Goal: Transaction & Acquisition: Purchase product/service

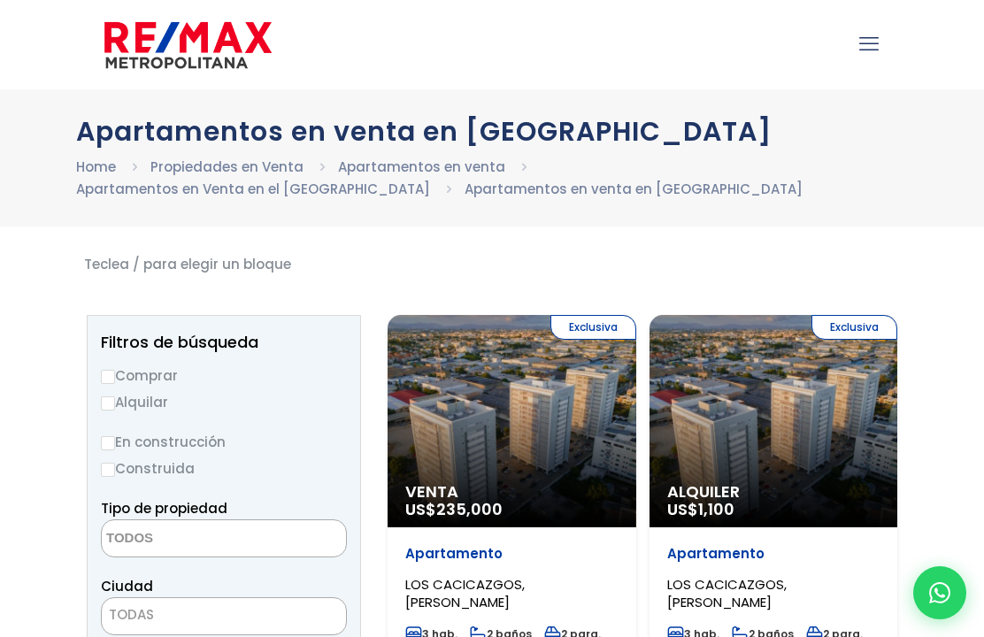
select select
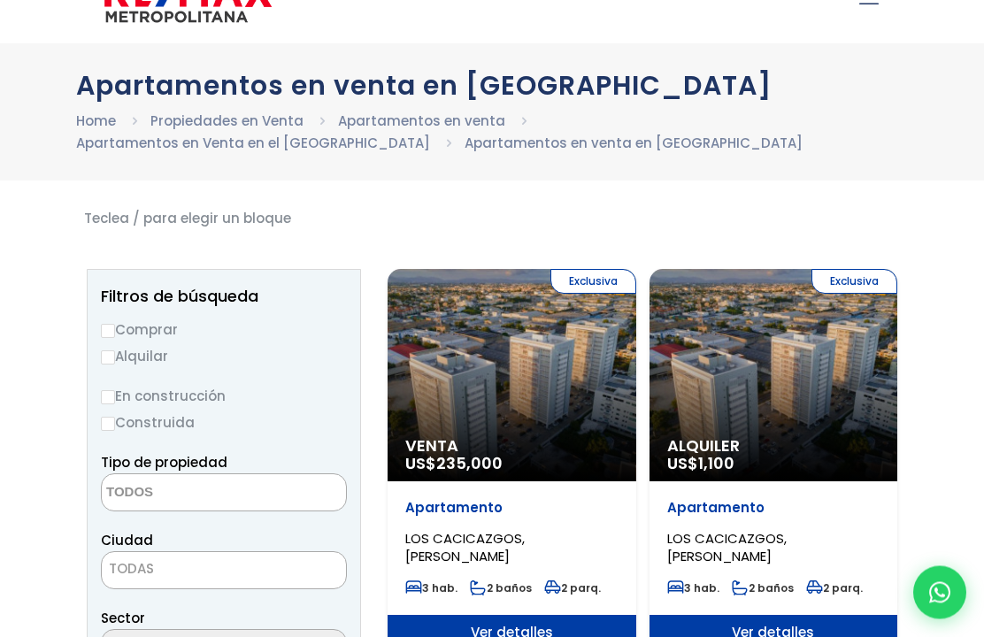
scroll to position [46, 0]
click at [113, 326] on input "Comprar" at bounding box center [108, 331] width 14 height 14
radio input "true"
click at [112, 424] on input "Construida" at bounding box center [108, 424] width 14 height 14
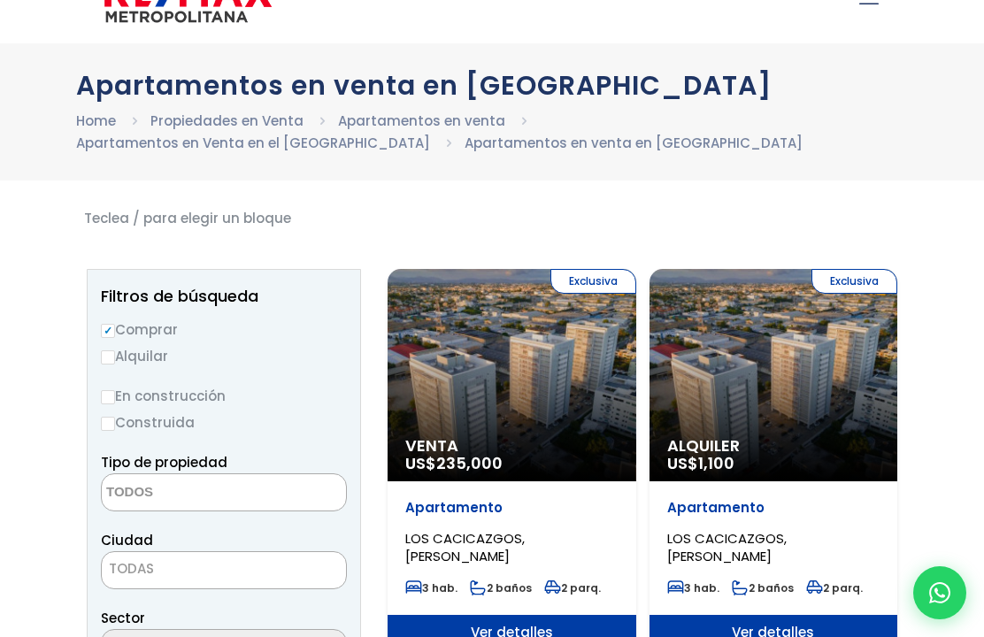
radio input "true"
click at [242, 482] on textarea "Search" at bounding box center [188, 493] width 172 height 38
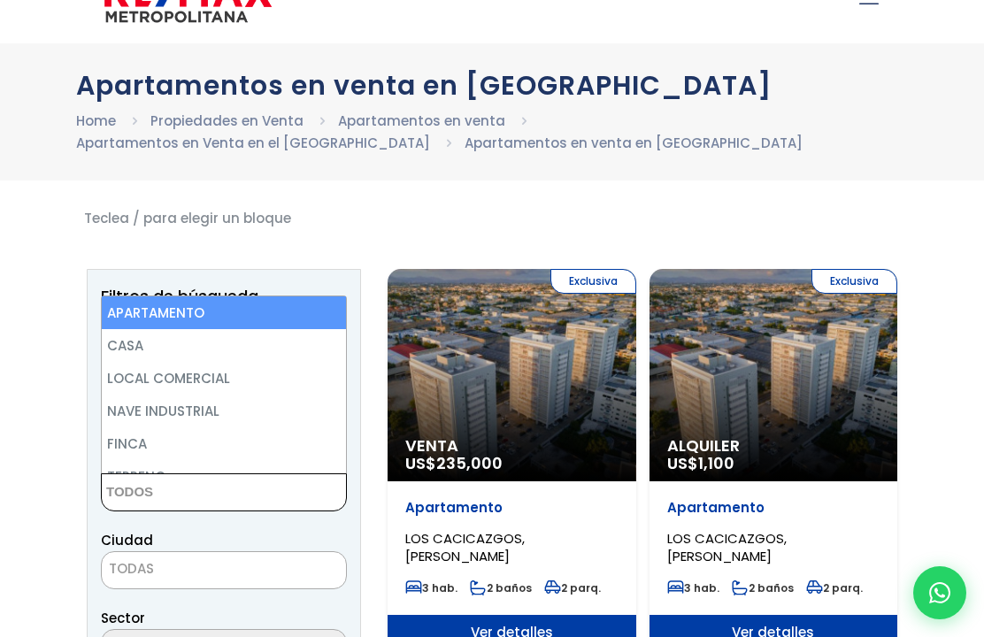
scroll to position [45, 0]
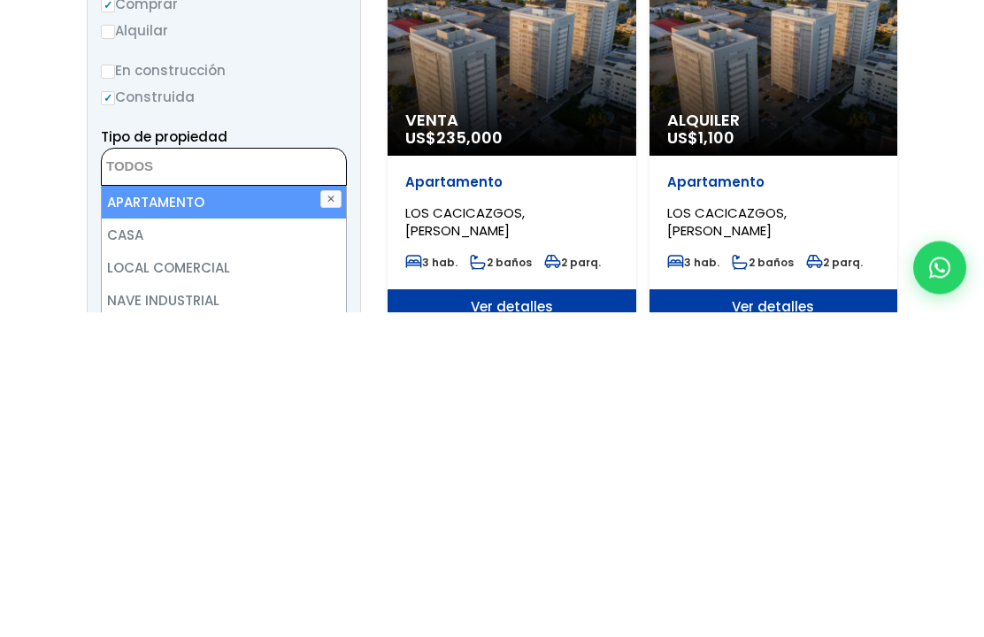
click at [275, 511] on li "APARTAMENTO" at bounding box center [224, 527] width 244 height 33
select select "apartment"
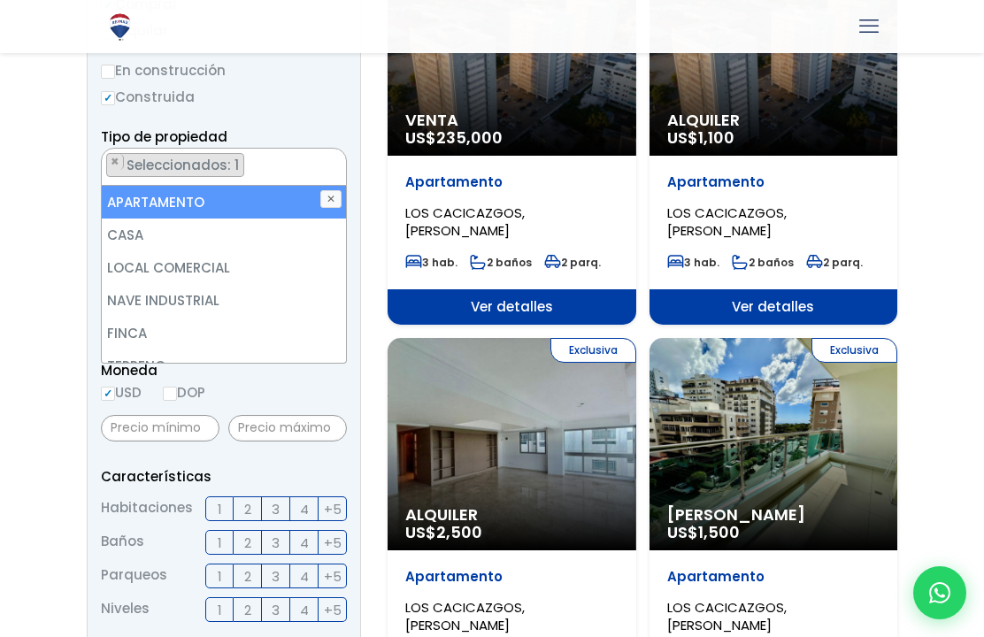
click at [250, 499] on span "2" at bounding box center [247, 509] width 7 height 22
click at [0, 0] on input "2" at bounding box center [0, 0] width 0 height 0
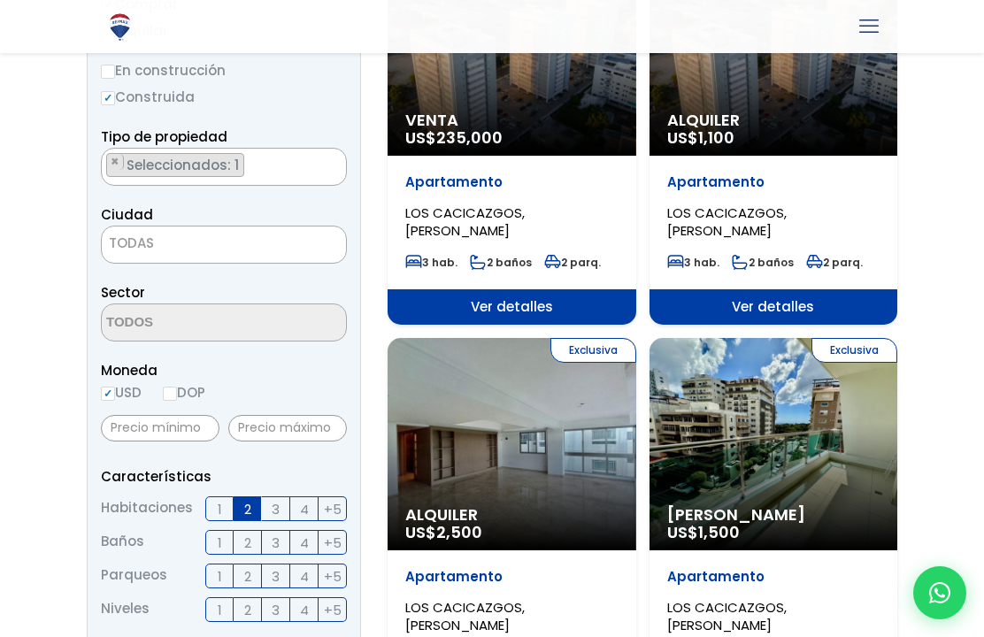
click at [254, 538] on label "2" at bounding box center [248, 542] width 28 height 25
click at [0, 0] on input "2" at bounding box center [0, 0] width 0 height 0
click at [254, 567] on label "2" at bounding box center [248, 576] width 28 height 25
click at [0, 0] on input "2" at bounding box center [0, 0] width 0 height 0
click at [339, 600] on span "+5" at bounding box center [333, 610] width 18 height 22
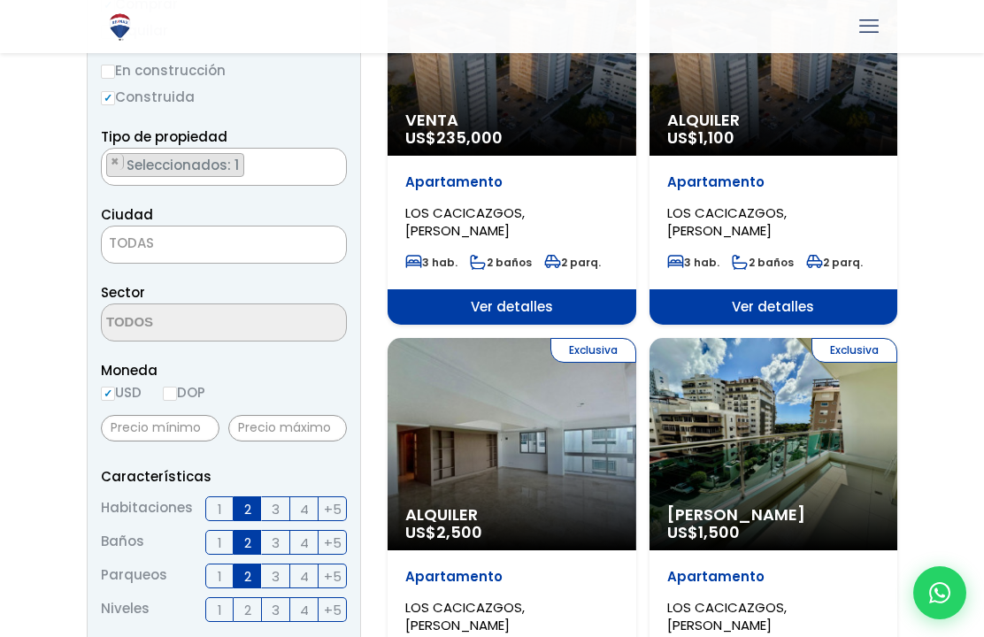
click at [0, 0] on input "+5" at bounding box center [0, 0] width 0 height 0
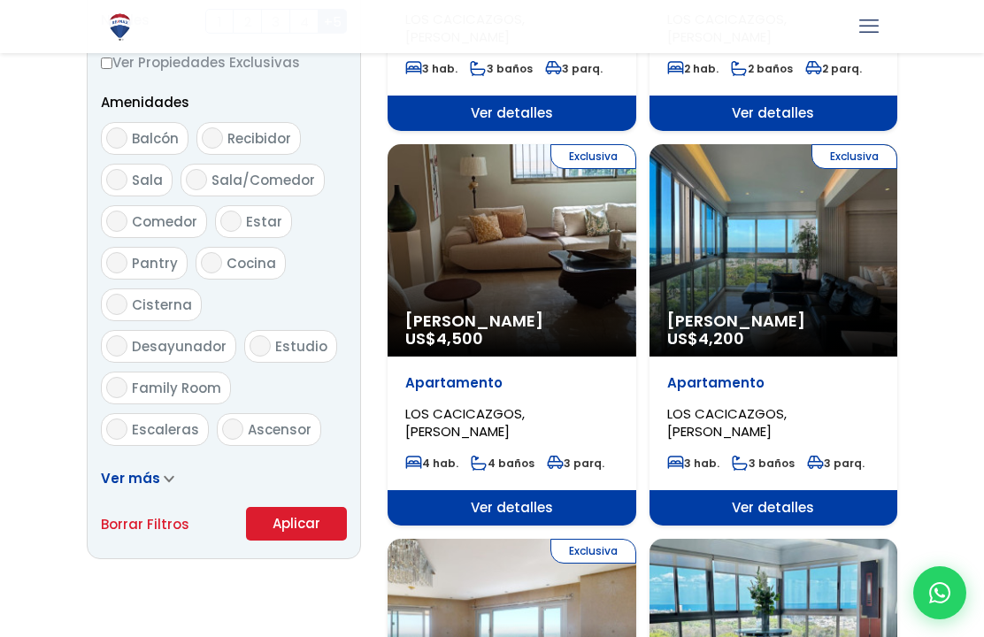
scroll to position [961, 0]
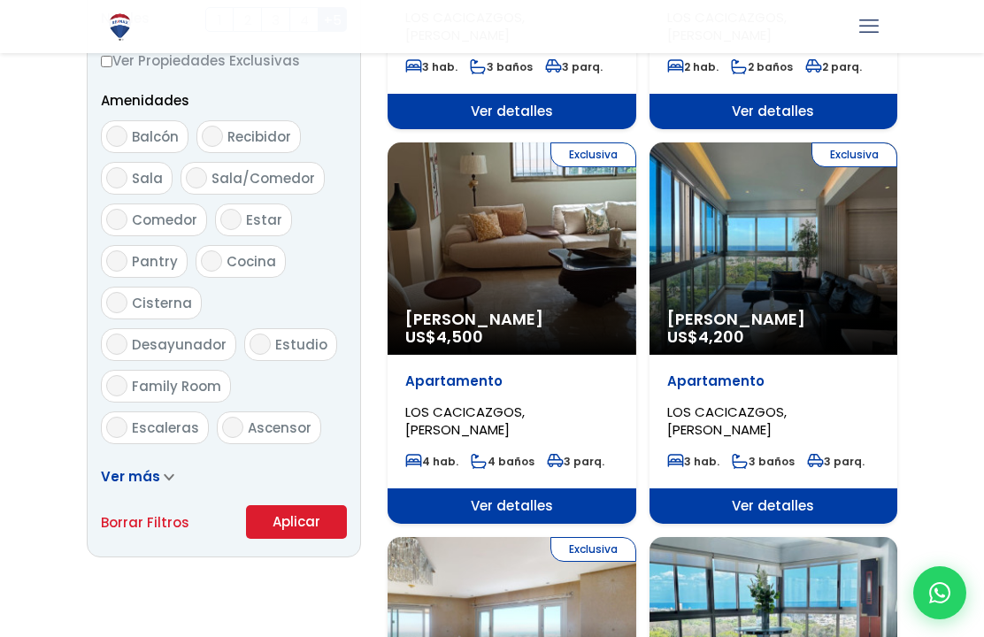
click at [302, 515] on button "Aplicar" at bounding box center [296, 522] width 101 height 34
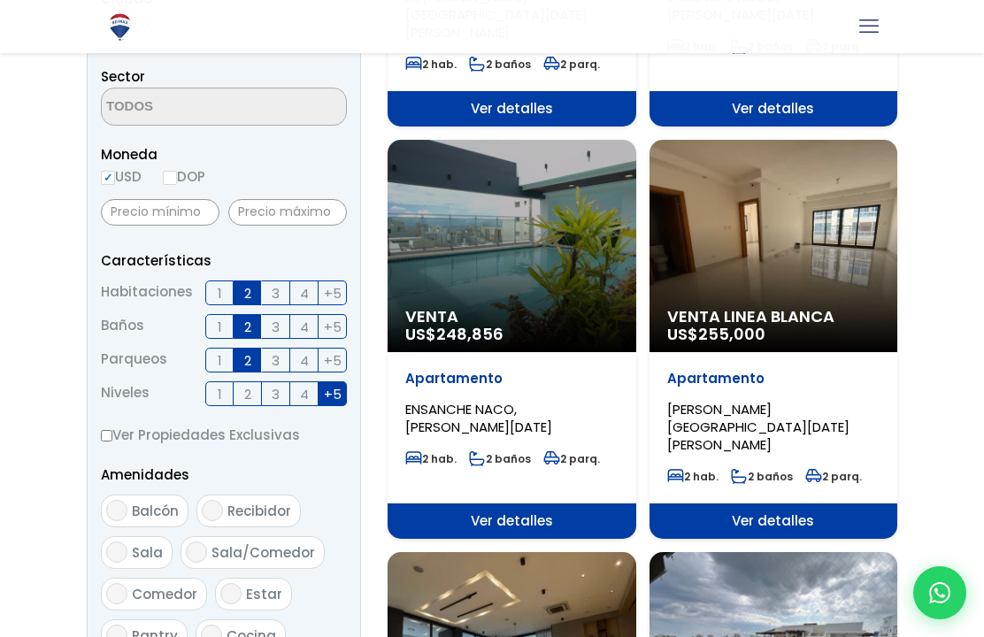
scroll to position [495, 0]
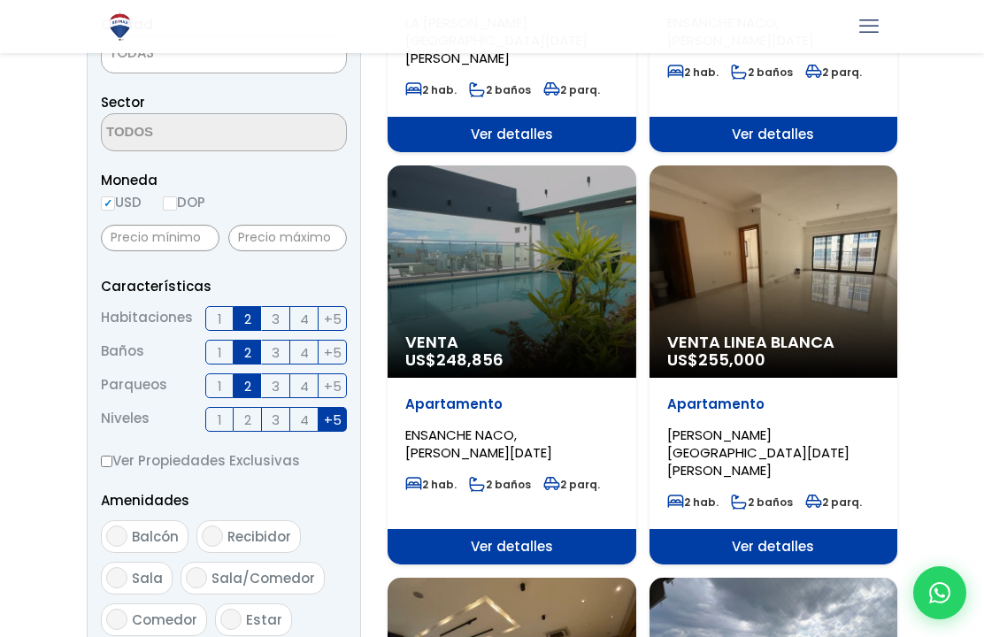
click at [824, 260] on div "Venta Linea Blanca US$ 255,000" at bounding box center [773, 271] width 249 height 212
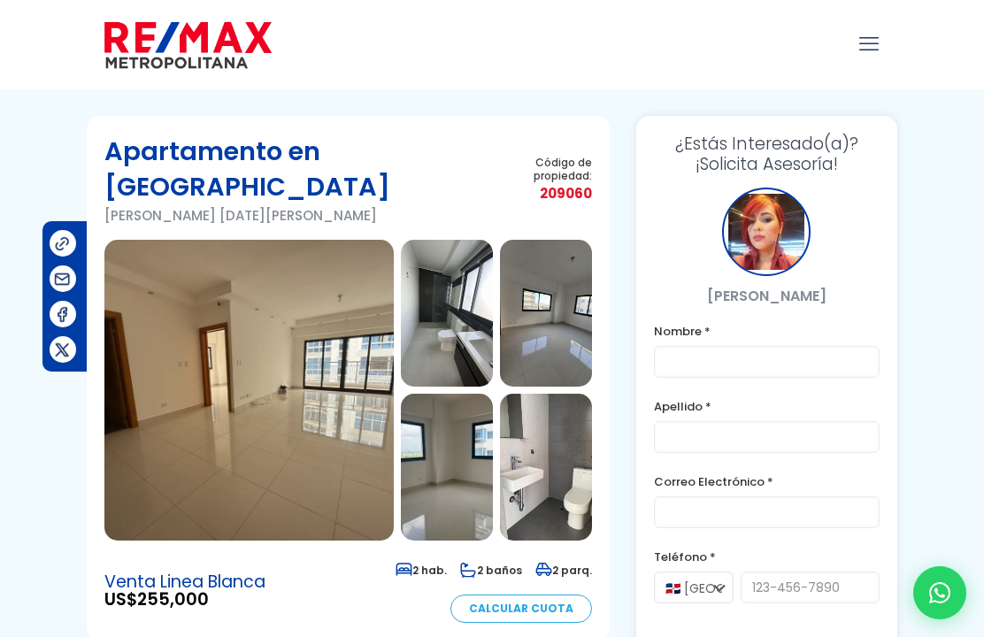
click at [336, 367] on img at bounding box center [248, 390] width 289 height 301
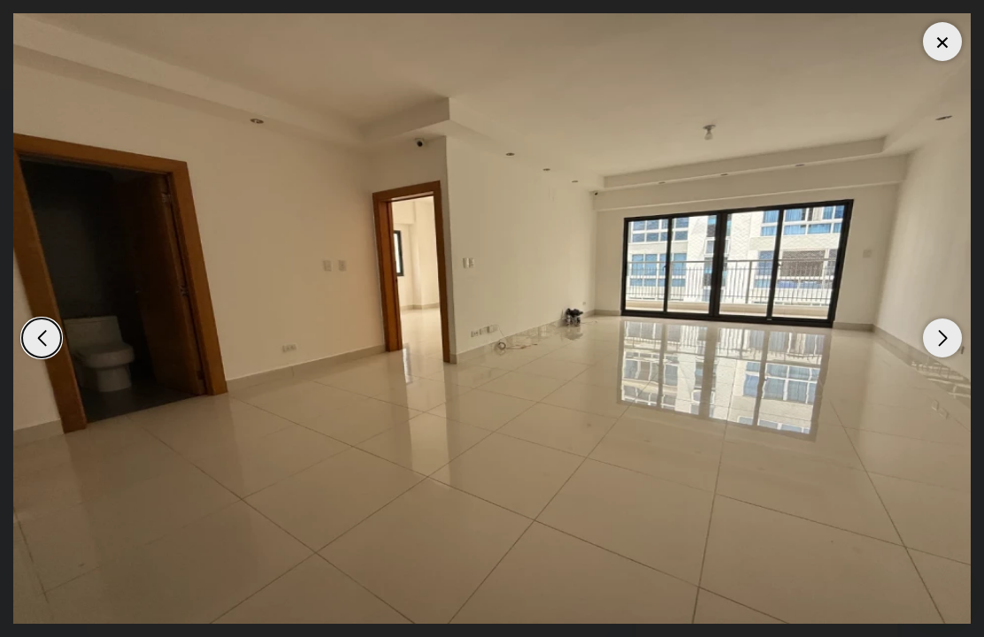
click at [958, 334] on div "Next slide" at bounding box center [942, 338] width 39 height 39
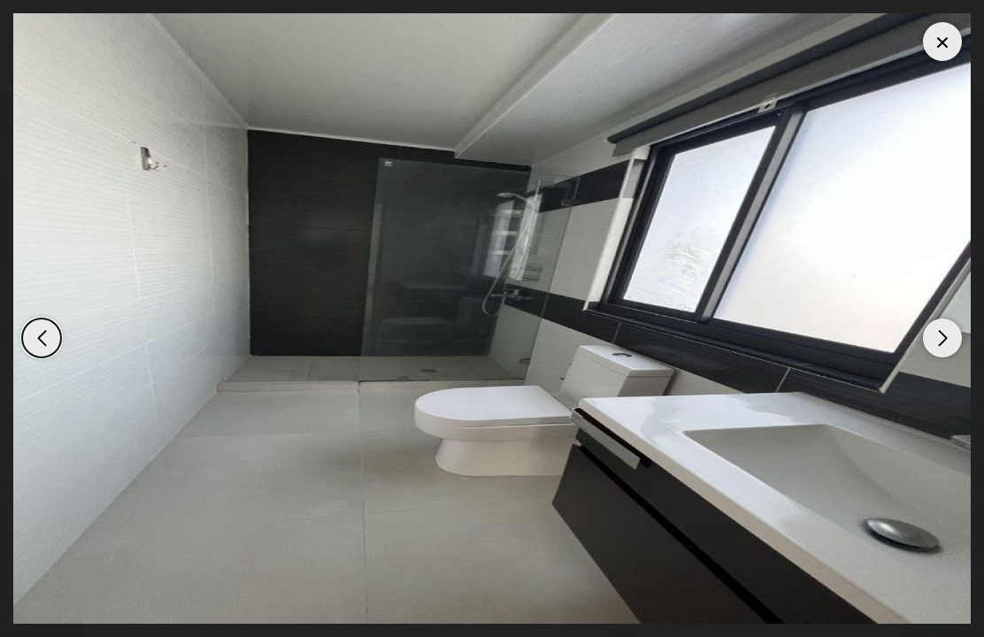
click at [954, 326] on div "Next slide" at bounding box center [942, 338] width 39 height 39
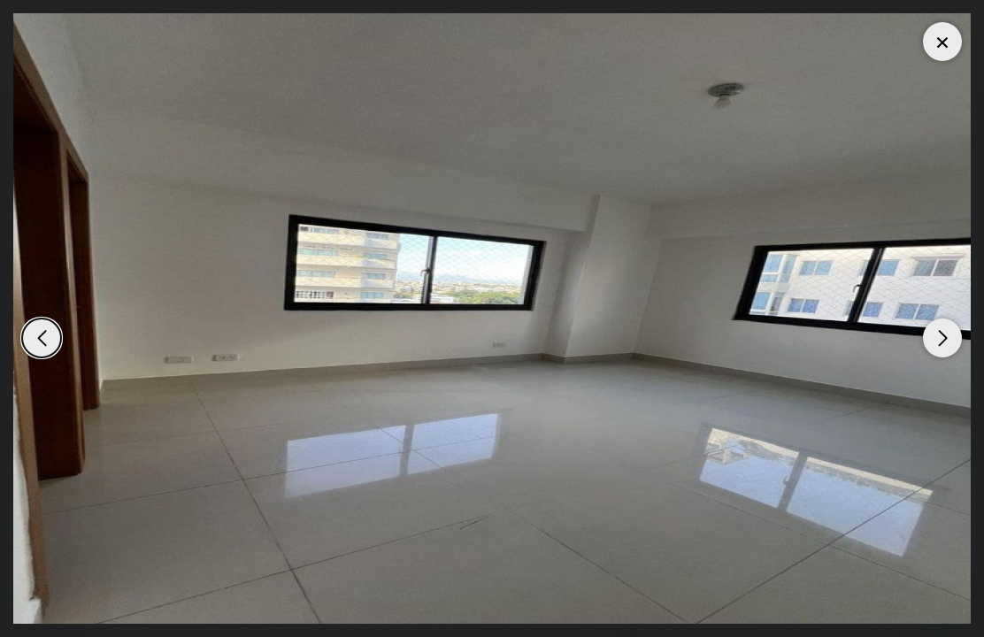
click at [956, 339] on div "Next slide" at bounding box center [942, 338] width 39 height 39
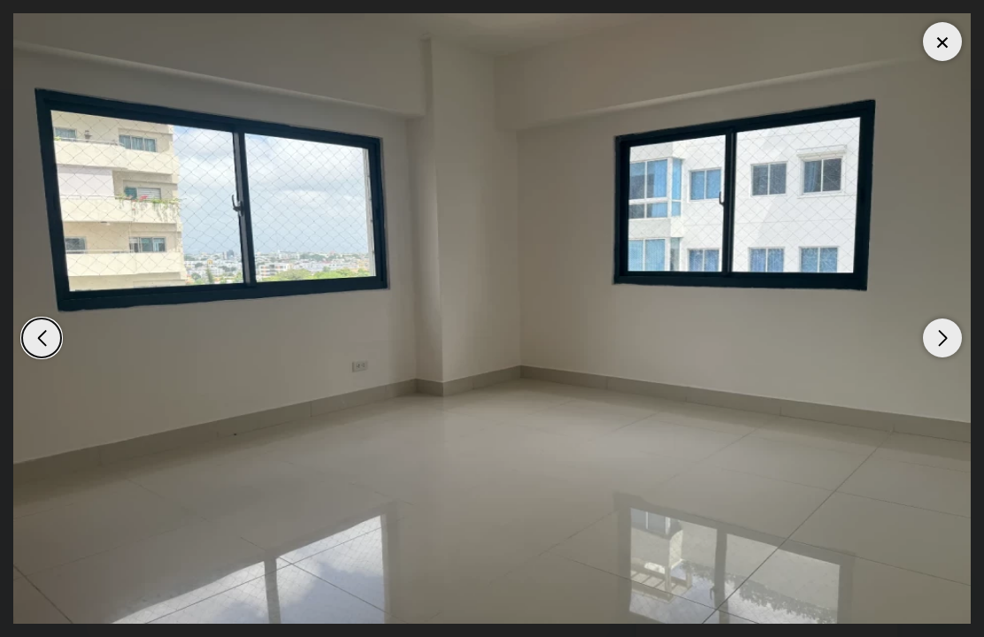
click at [957, 332] on div "Next slide" at bounding box center [942, 338] width 39 height 39
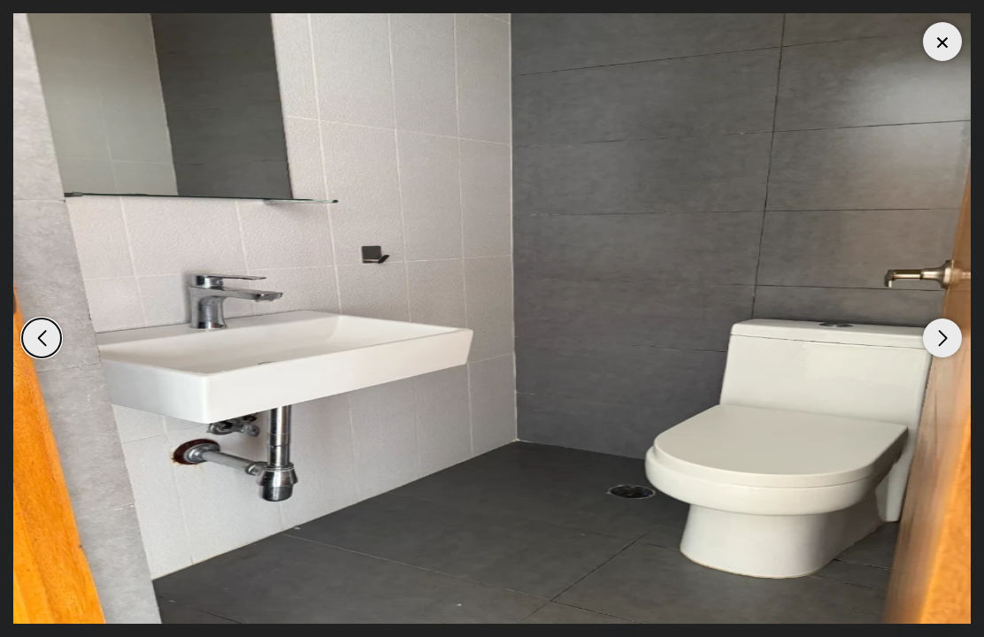
click at [956, 333] on div "Next slide" at bounding box center [942, 338] width 39 height 39
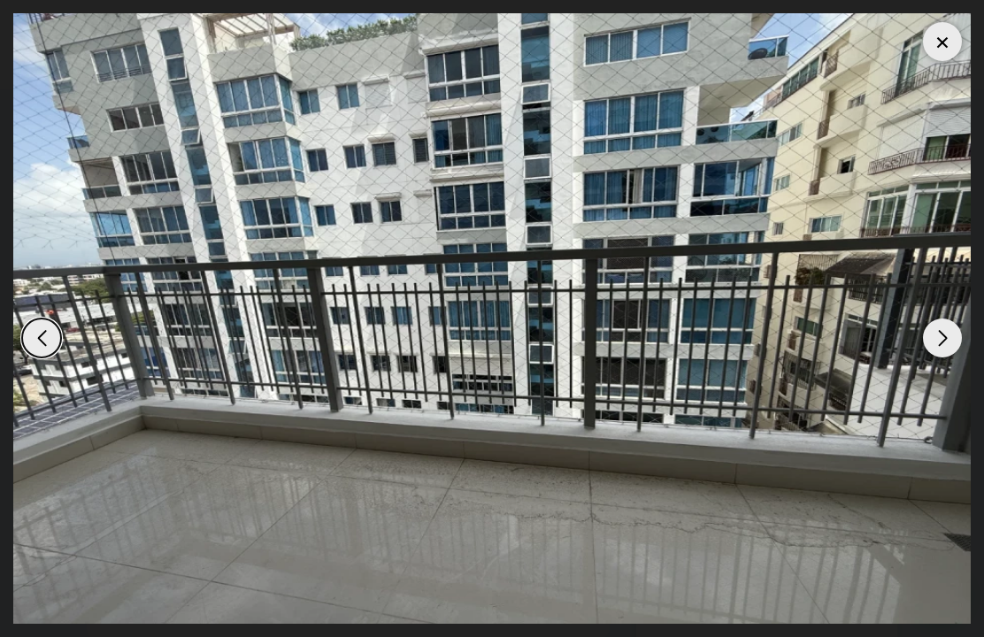
click at [952, 331] on div "Next slide" at bounding box center [942, 338] width 39 height 39
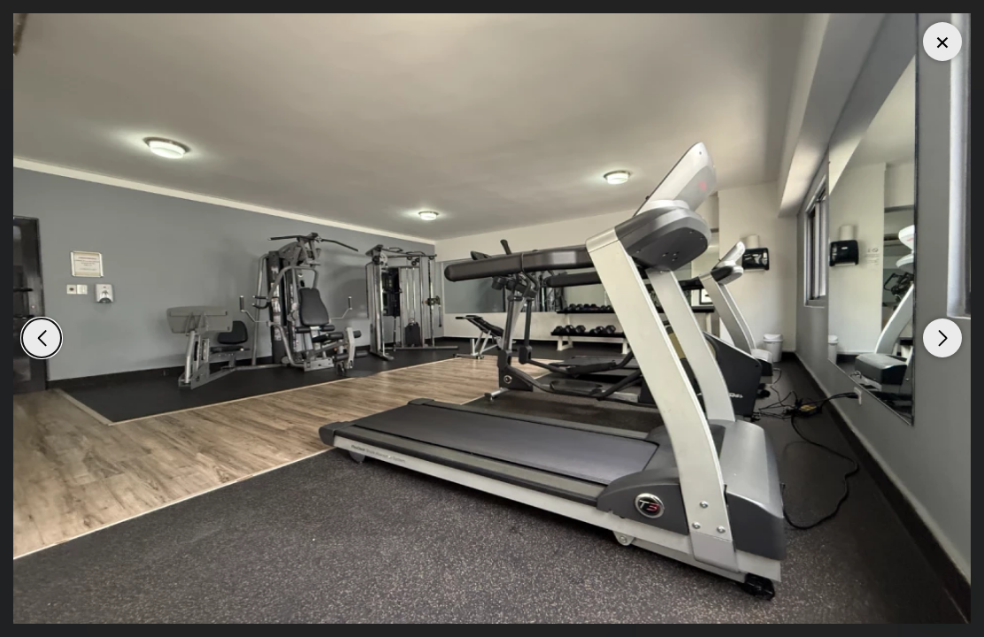
click at [956, 330] on div "Next slide" at bounding box center [942, 338] width 39 height 39
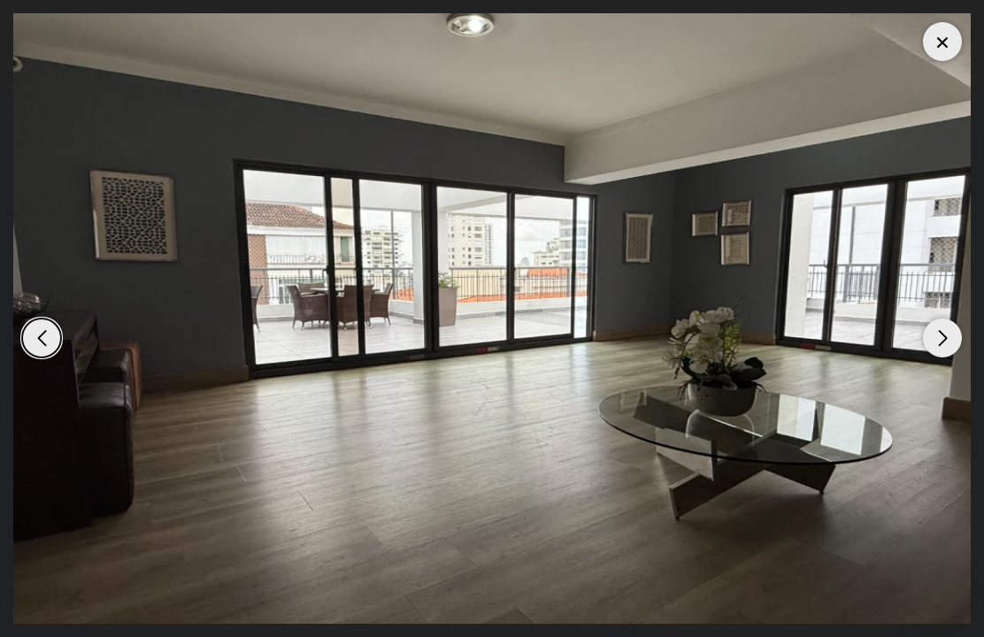
click at [954, 335] on div "Next slide" at bounding box center [942, 338] width 39 height 39
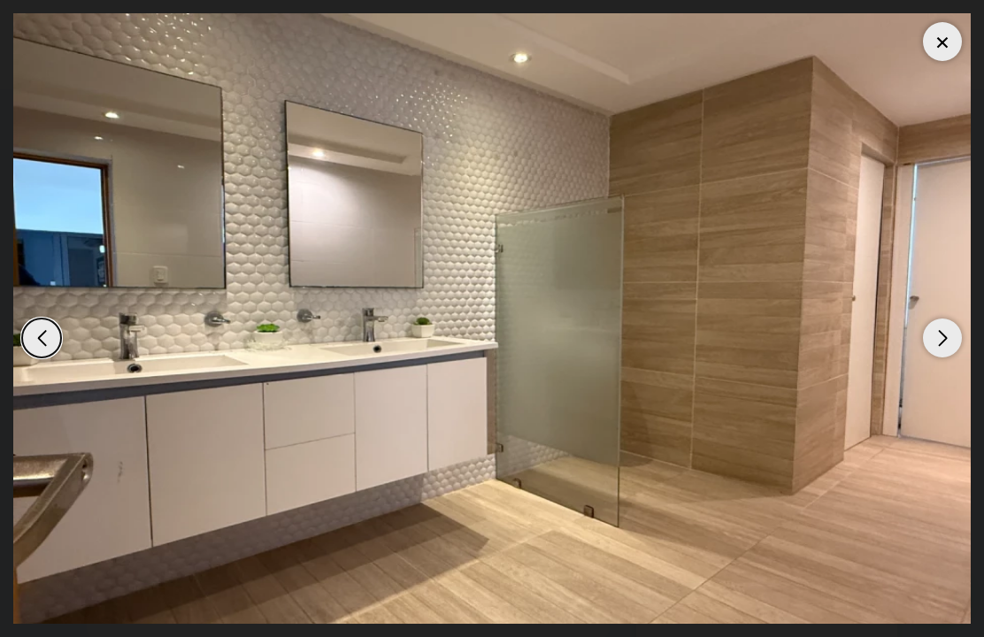
click at [959, 333] on div "Next slide" at bounding box center [942, 338] width 39 height 39
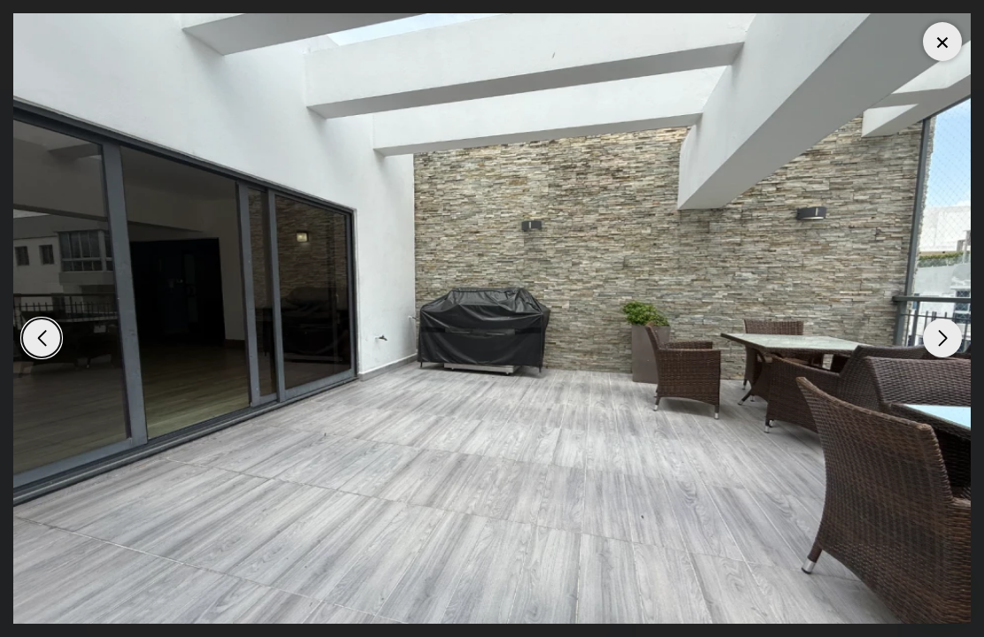
click at [963, 327] on img "10 / 15" at bounding box center [491, 318] width 957 height 610
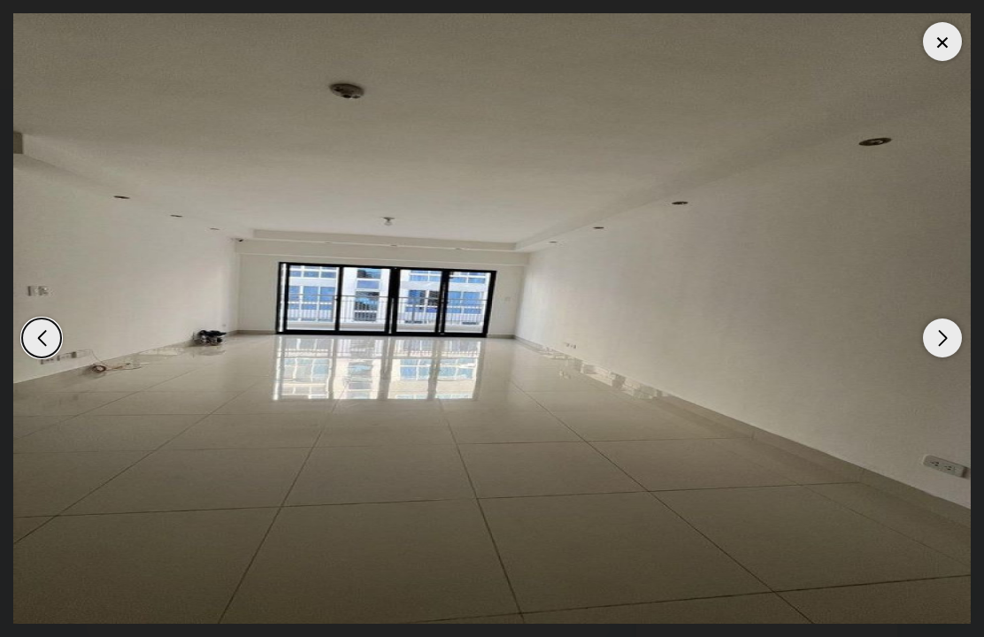
click at [958, 332] on div "Next slide" at bounding box center [942, 338] width 39 height 39
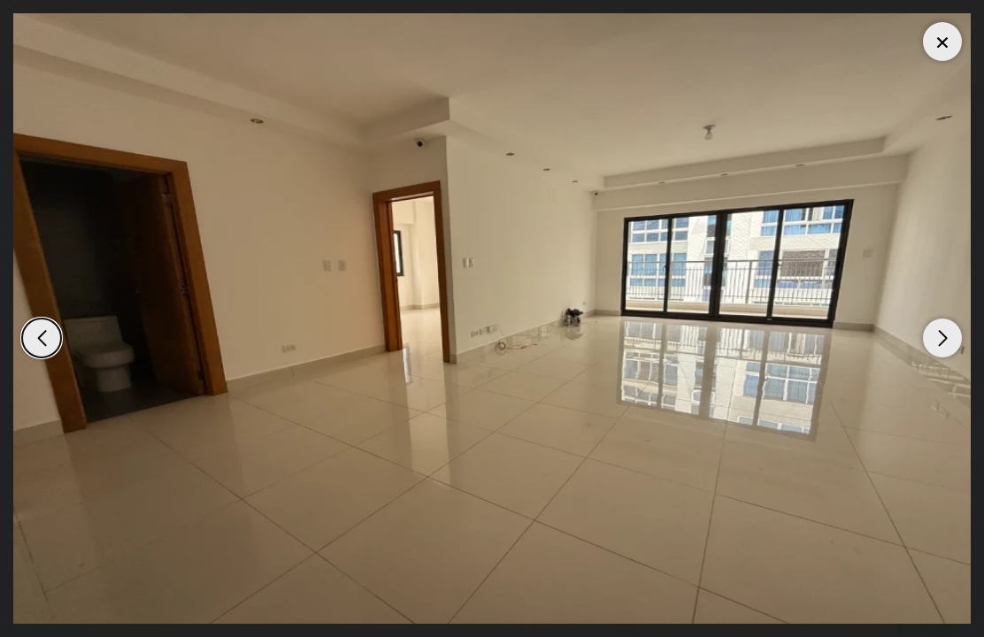
click at [960, 331] on div "Next slide" at bounding box center [942, 338] width 39 height 39
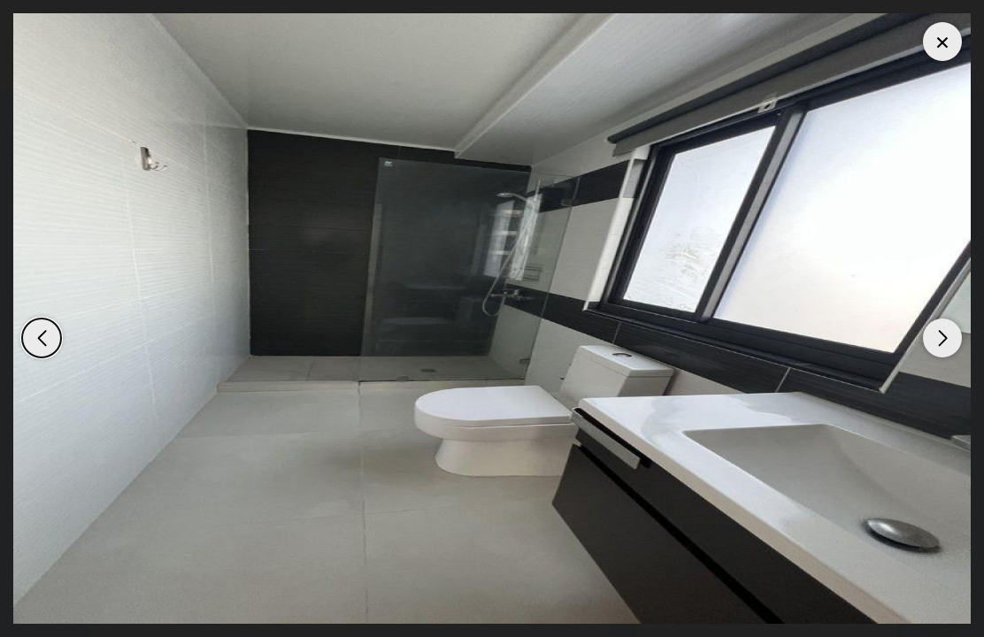
click at [956, 335] on div "Next slide" at bounding box center [942, 338] width 39 height 39
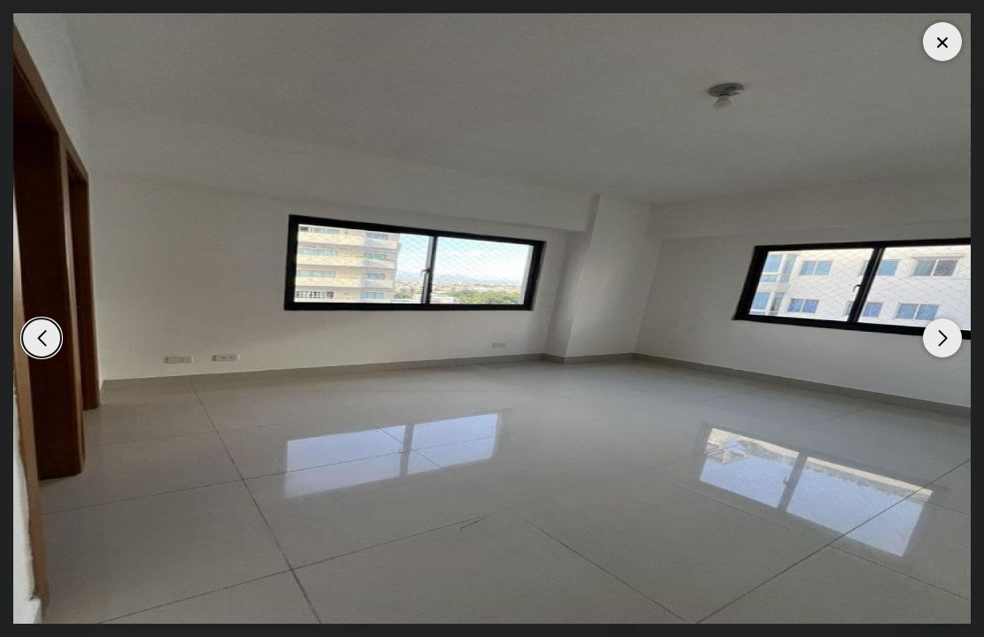
click at [958, 334] on div "Next slide" at bounding box center [942, 338] width 39 height 39
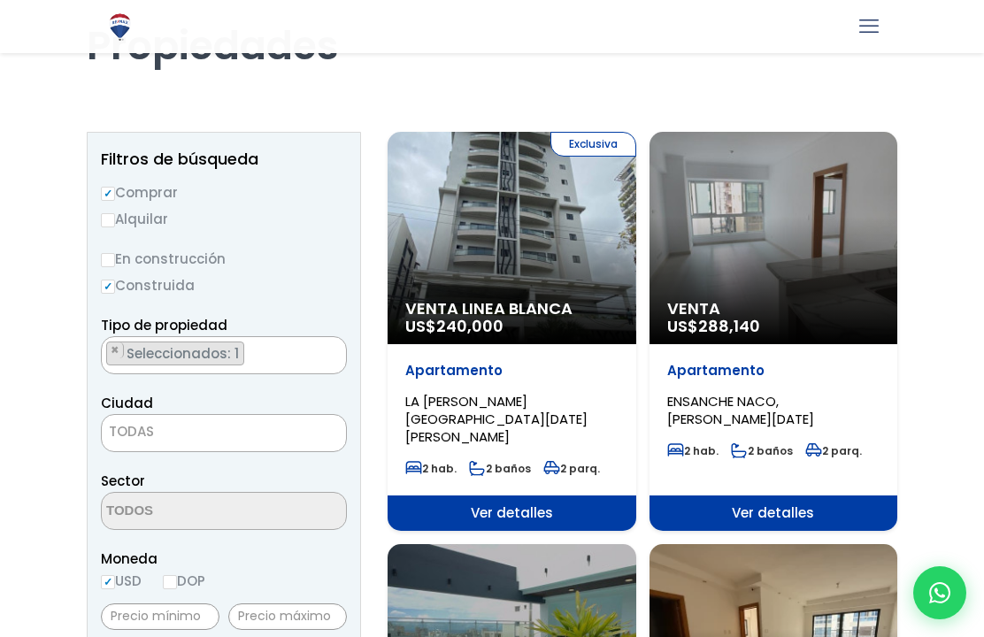
scroll to position [118, 0]
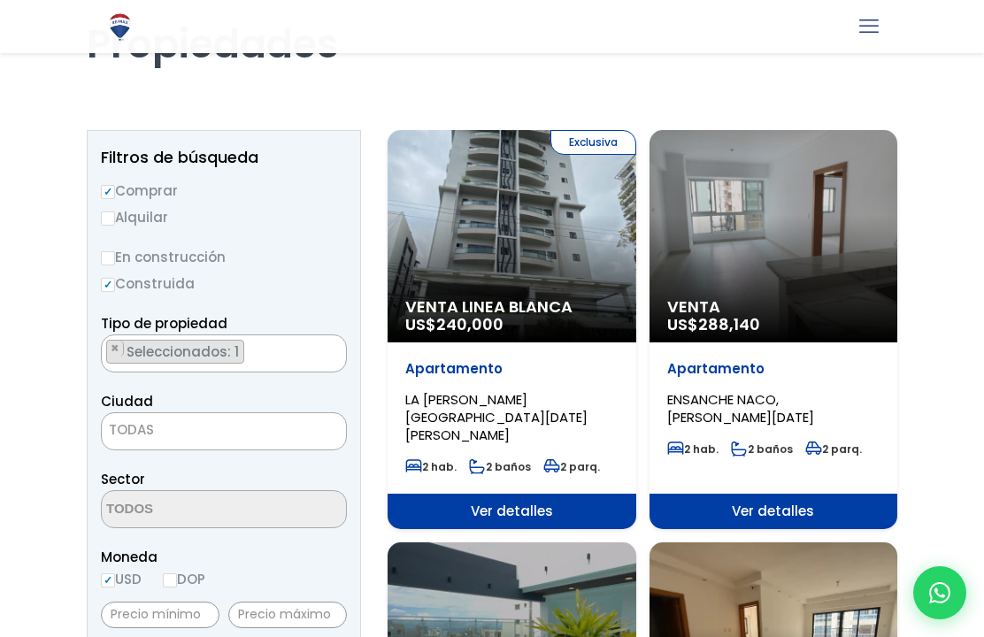
click at [254, 431] on span "TODAS" at bounding box center [224, 430] width 244 height 25
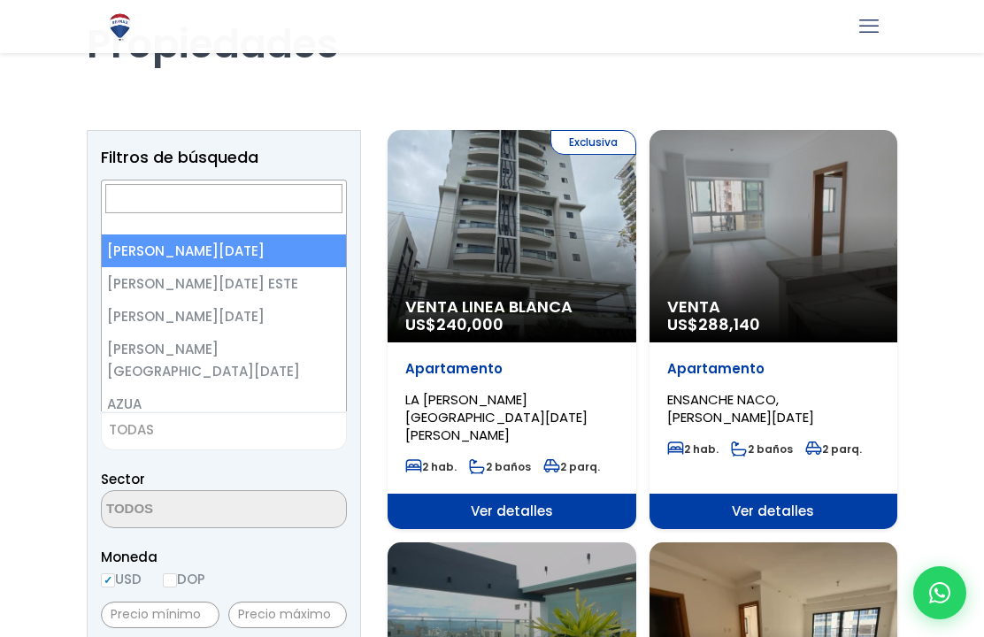
select select "1"
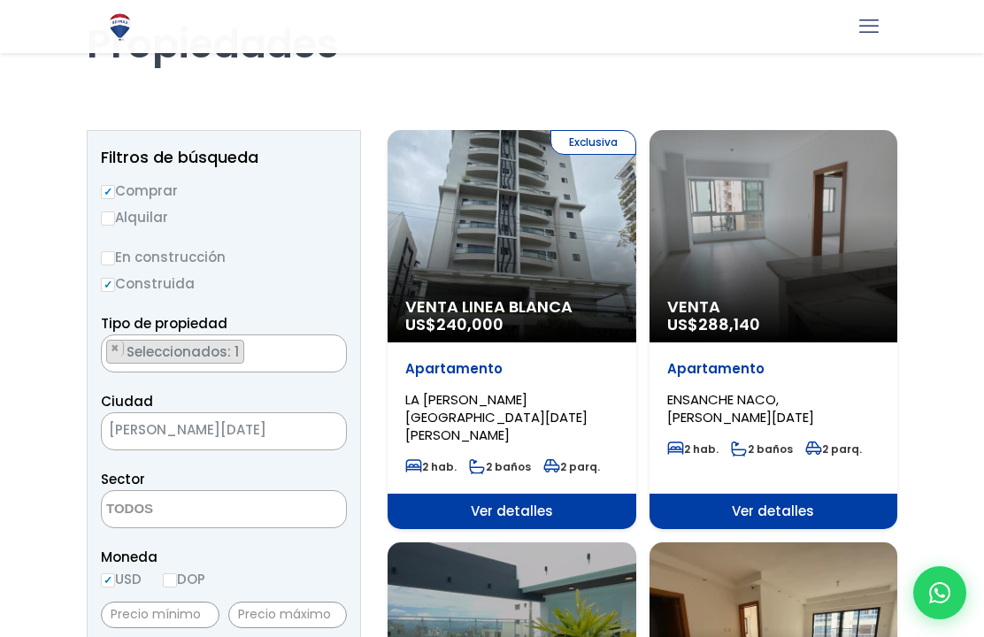
click at [296, 501] on span at bounding box center [224, 509] width 246 height 38
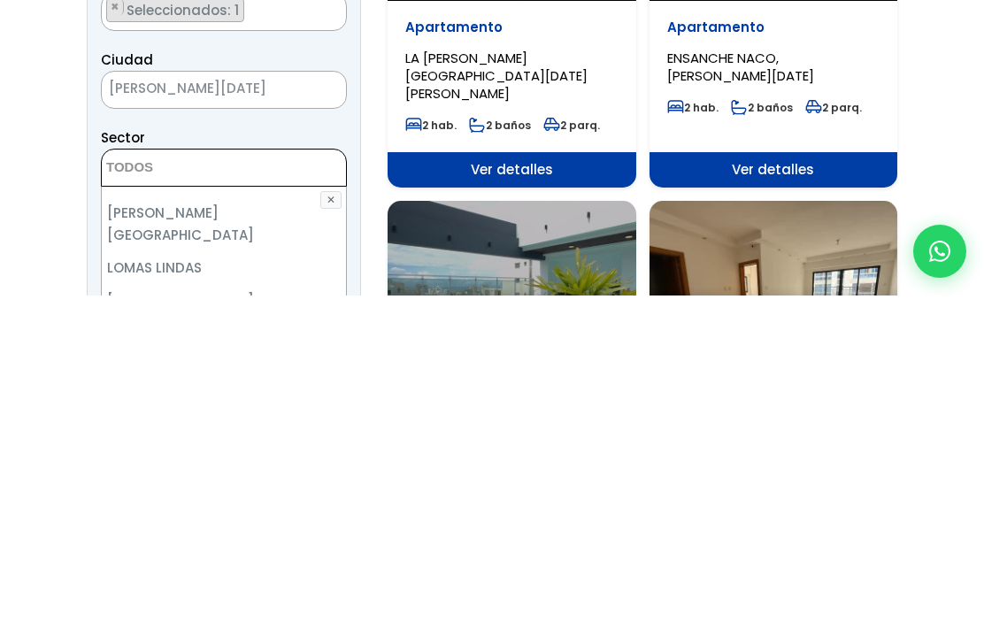
scroll to position [4731, 0]
select select "61"
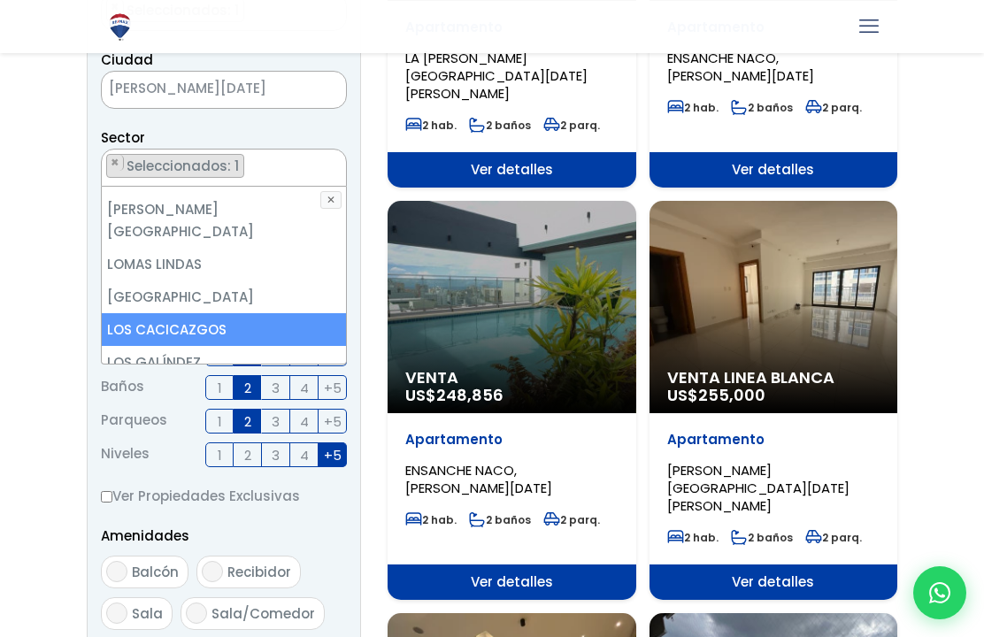
click at [119, 565] on input "Balcón" at bounding box center [116, 571] width 21 height 21
checkbox input "true"
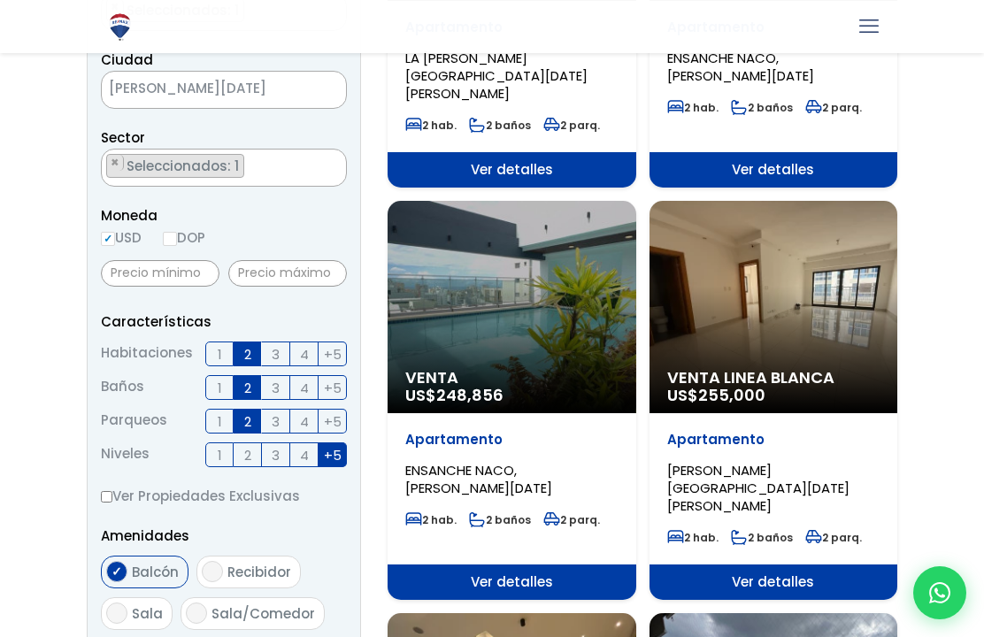
click at [203, 607] on input "Sala/Comedor" at bounding box center [196, 613] width 21 height 21
checkbox input "true"
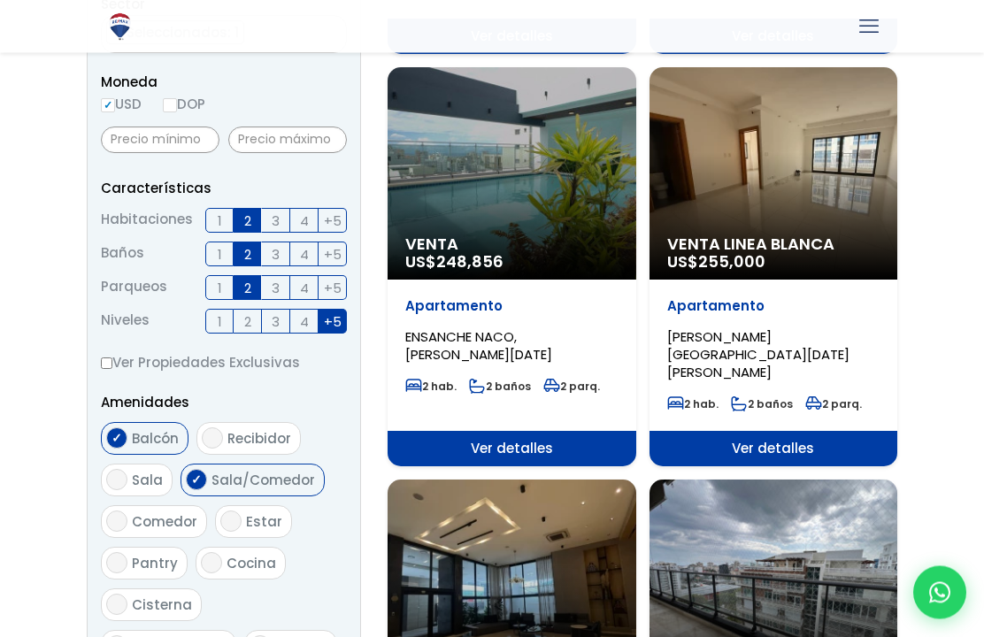
scroll to position [596, 0]
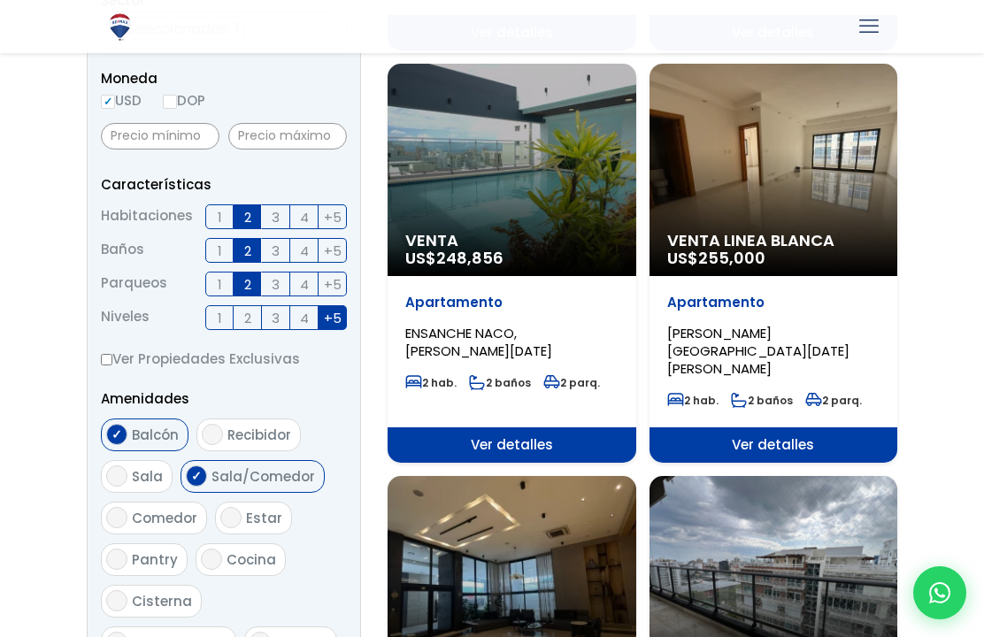
click at [212, 561] on input "Cocina" at bounding box center [211, 559] width 21 height 21
checkbox input "true"
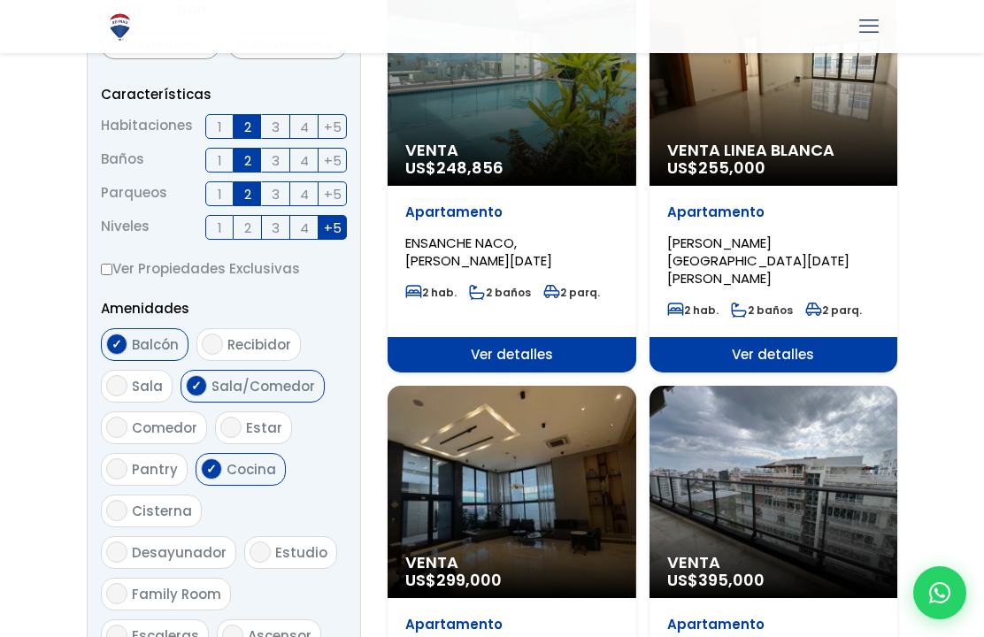
scroll to position [686, 0]
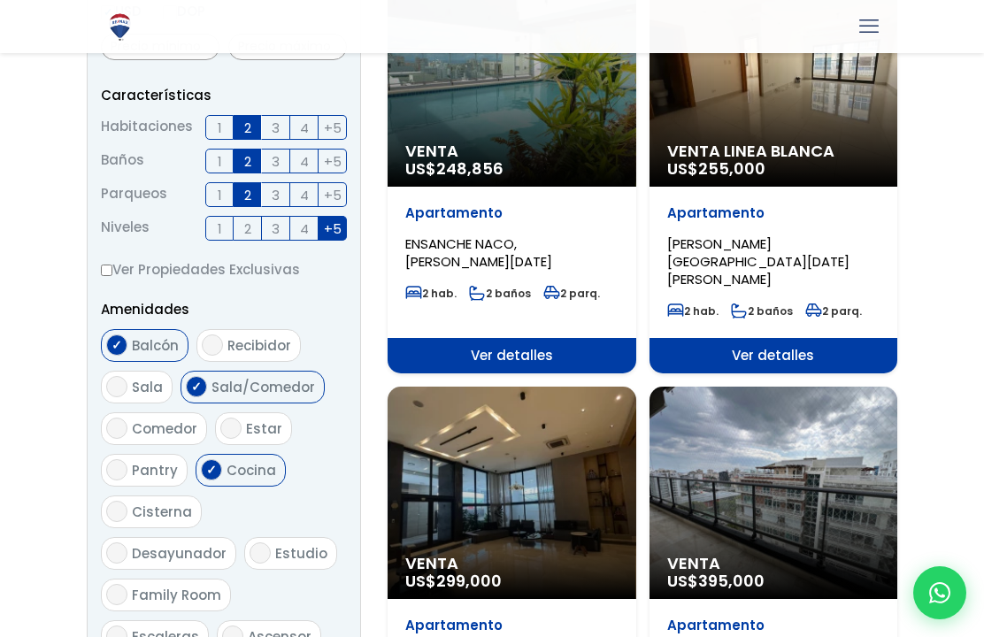
click at [124, 626] on input "Escaleras" at bounding box center [116, 636] width 21 height 21
checkbox input "true"
click at [250, 620] on label "Ascensor" at bounding box center [269, 636] width 104 height 33
click at [243, 626] on input "Ascensor" at bounding box center [232, 636] width 21 height 21
checkbox input "true"
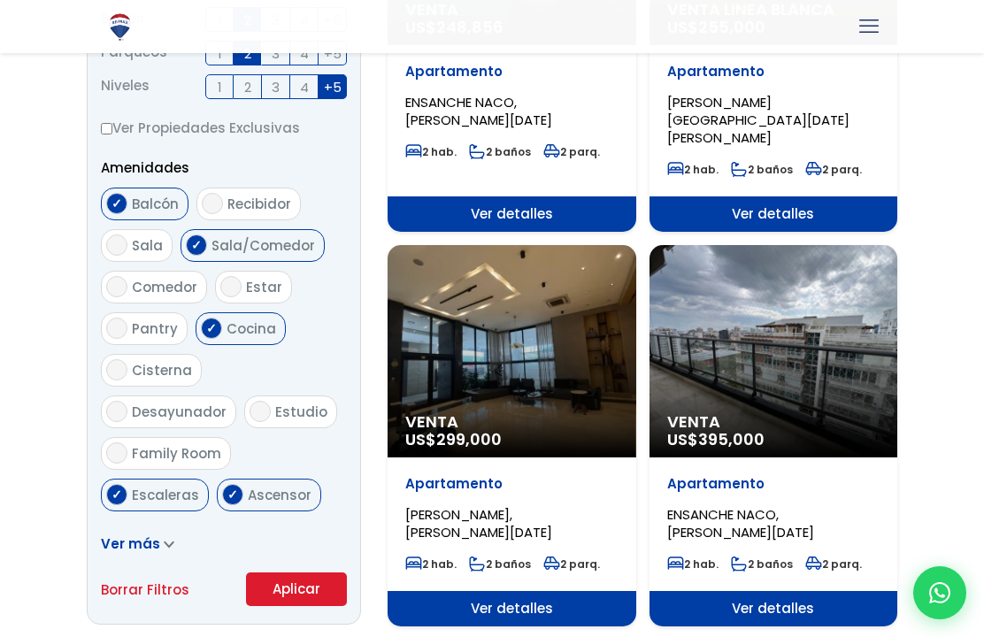
scroll to position [826, 0]
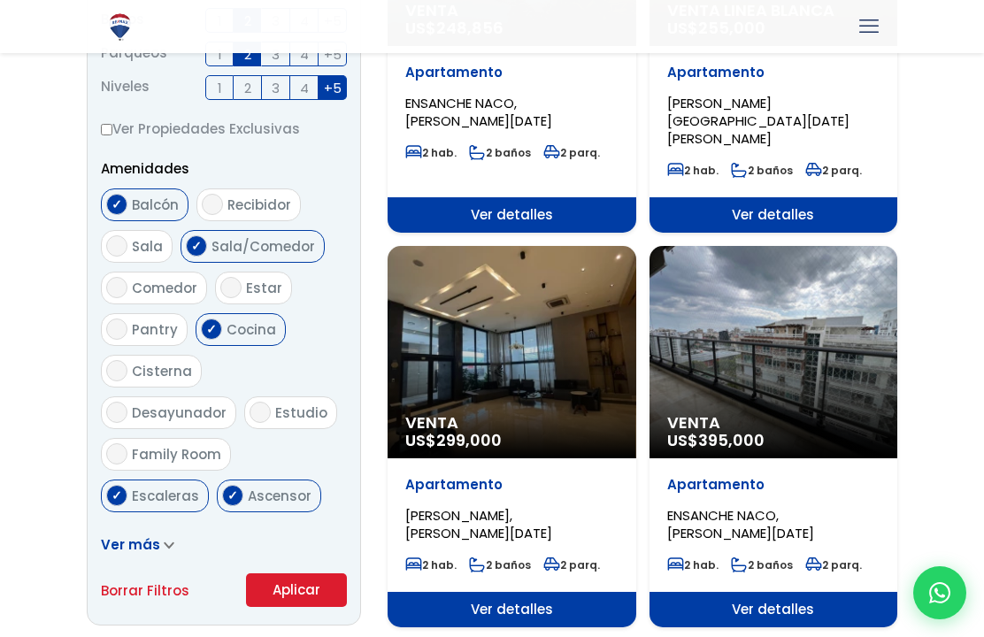
click at [292, 594] on button "Aplicar" at bounding box center [296, 590] width 101 height 34
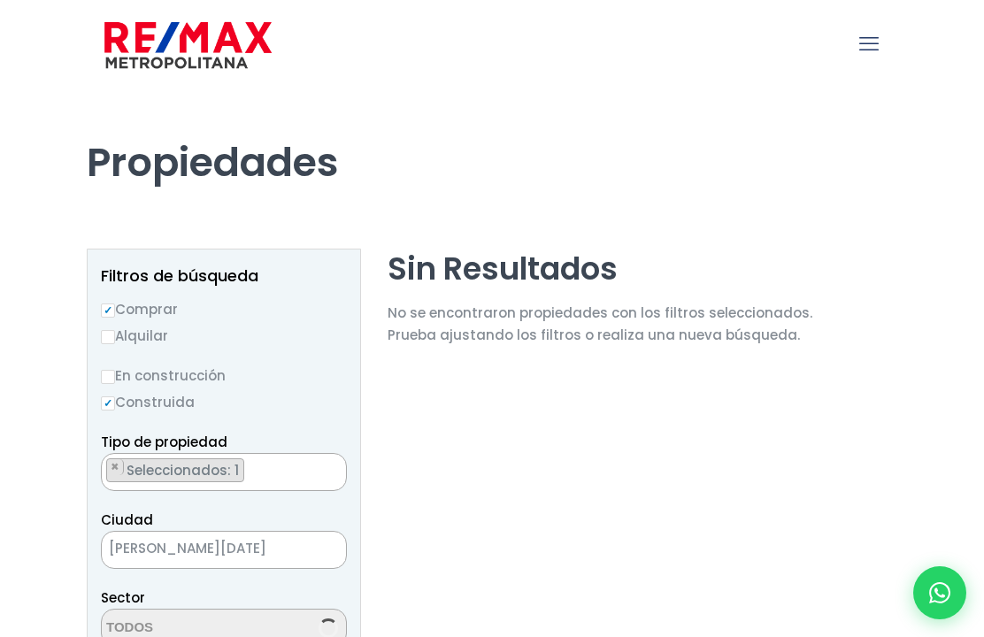
select select "61"
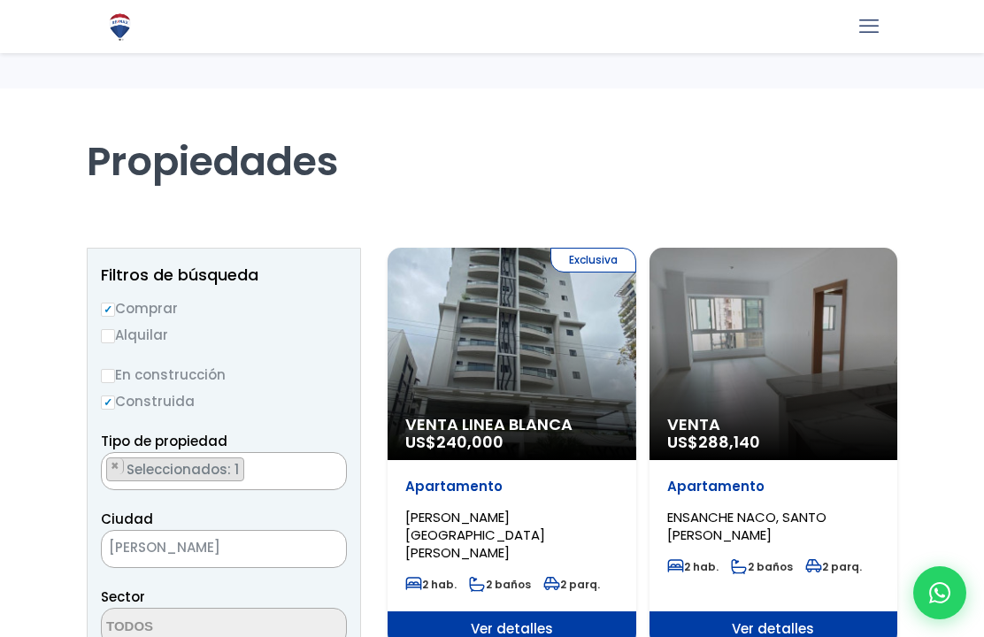
select select "1"
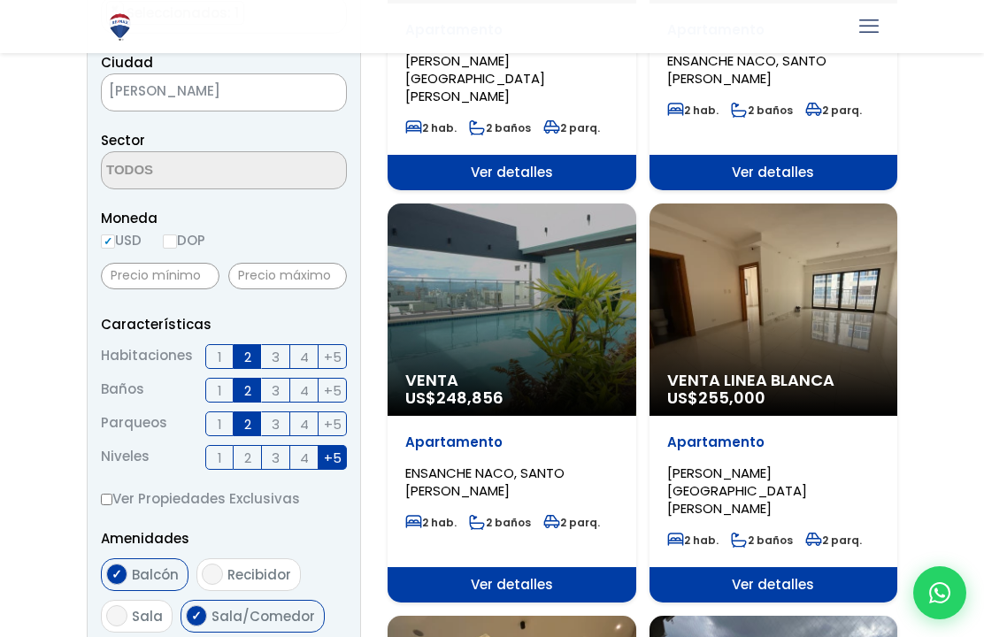
scroll to position [453, 0]
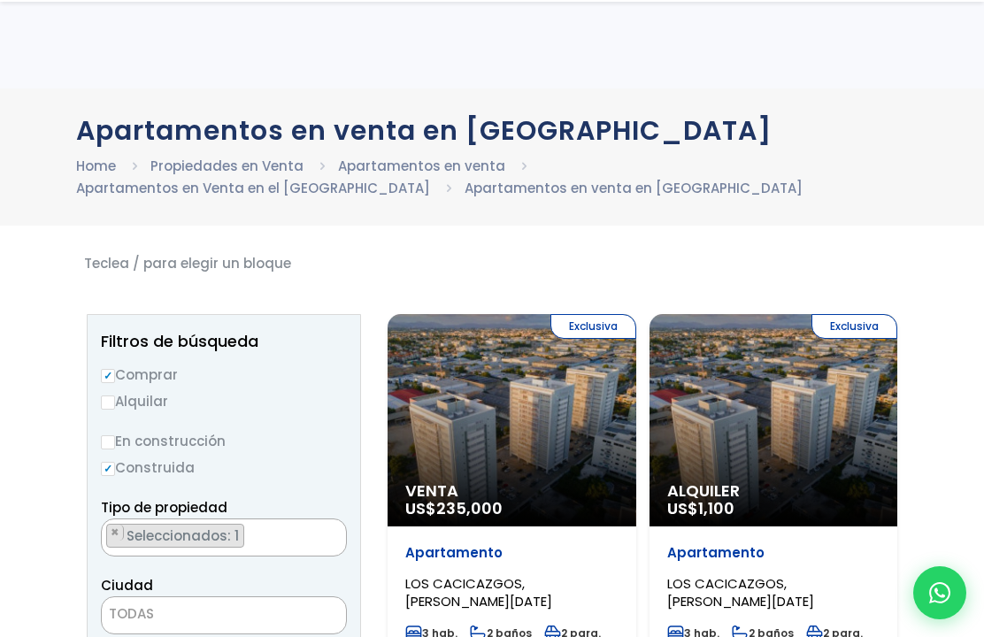
scroll to position [1022, 0]
